Goal: Find specific page/section: Find specific page/section

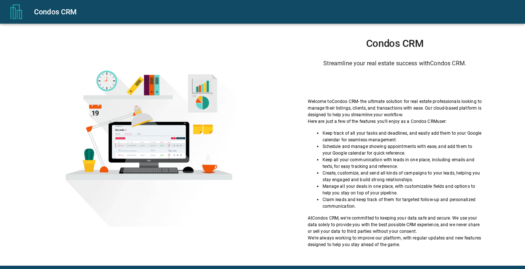
click at [364, 80] on div "Sign in with Google. Opens in new tab" at bounding box center [395, 83] width 68 height 16
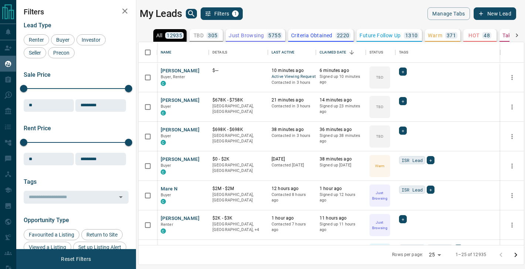
scroll to position [203, 385]
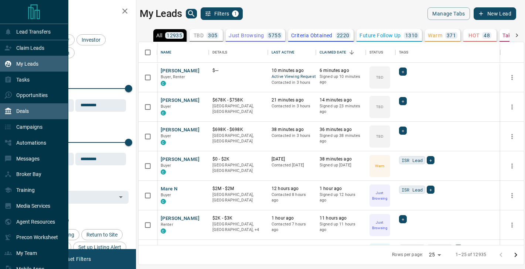
click at [21, 112] on p "Deals" at bounding box center [22, 111] width 13 height 6
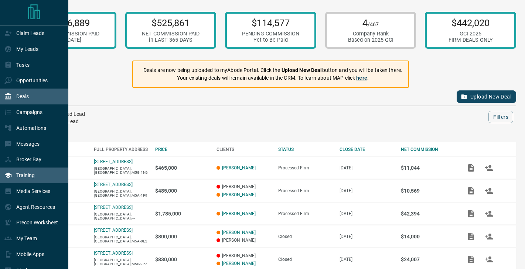
scroll to position [12, 0]
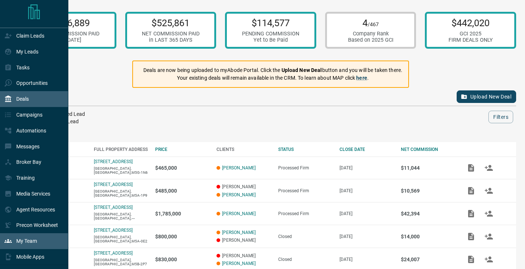
click at [33, 246] on div "My Team" at bounding box center [20, 241] width 32 height 12
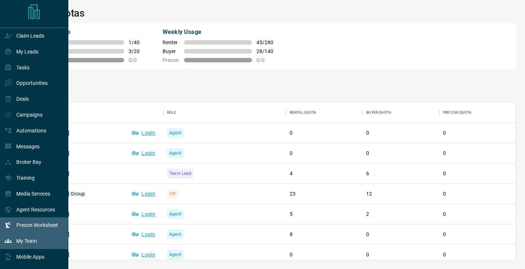
scroll to position [158, 490]
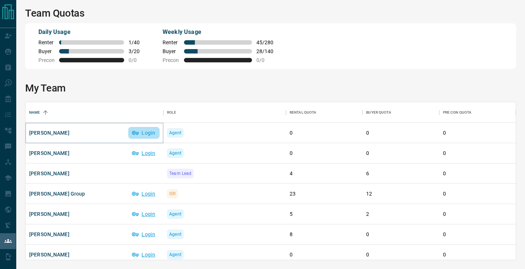
click at [139, 135] on button "Login" at bounding box center [143, 133] width 31 height 12
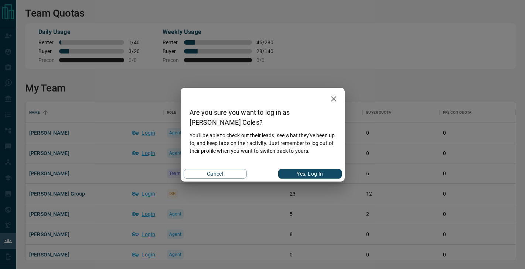
click at [316, 172] on button "Yes, Log In" at bounding box center [309, 174] width 63 height 10
